Goal: Information Seeking & Learning: Learn about a topic

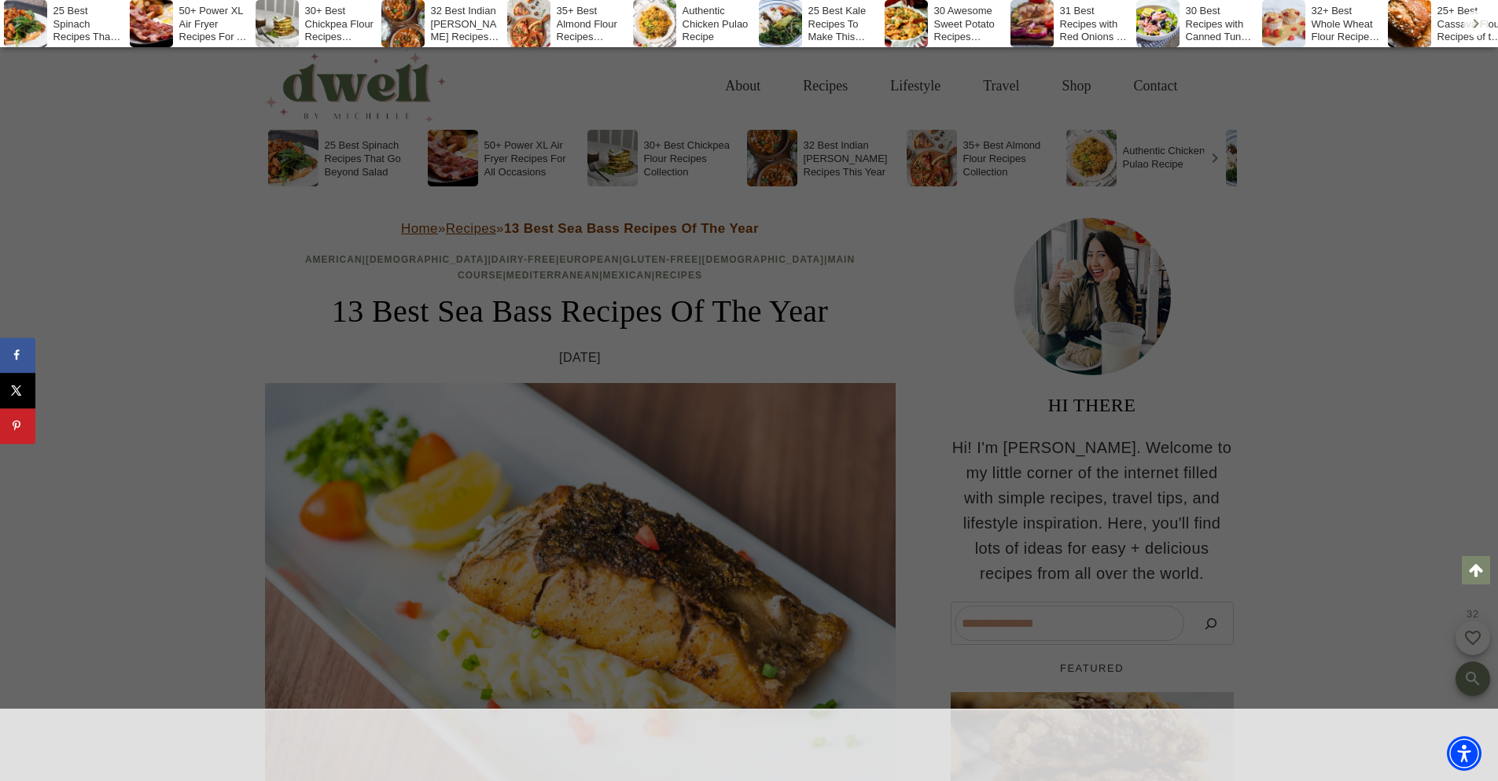
scroll to position [33017, 0]
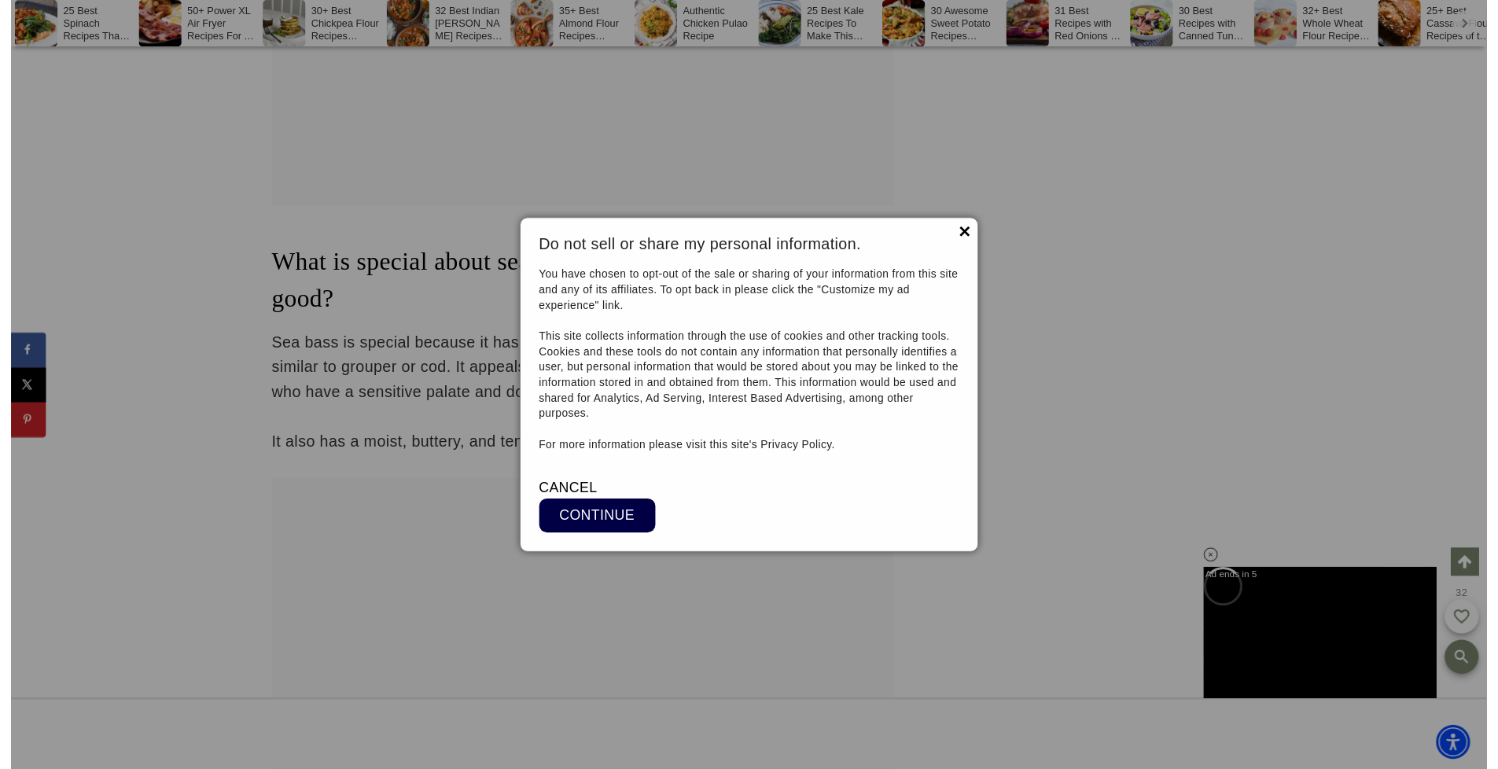
scroll to position [33767, 0]
